Goal: Task Accomplishment & Management: Manage account settings

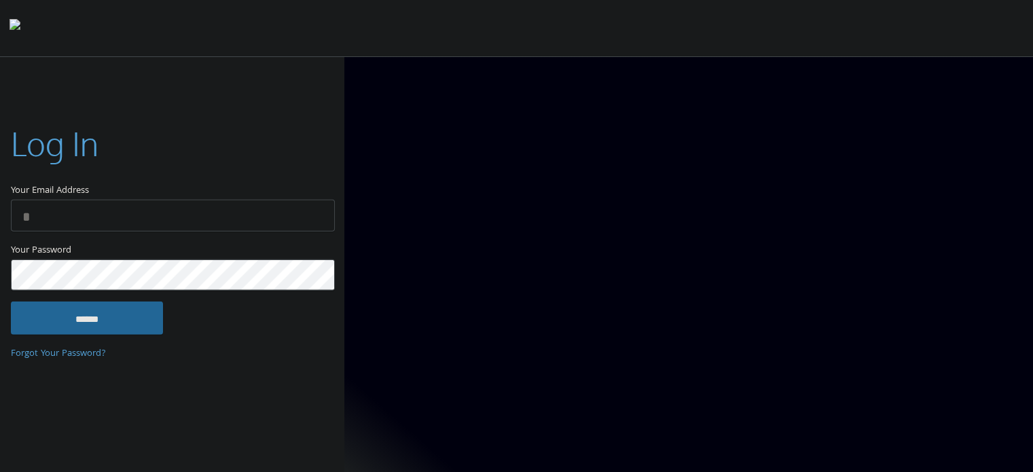
type input "**********"
click at [93, 310] on input "******" at bounding box center [87, 317] width 152 height 33
